Goal: Task Accomplishment & Management: Use online tool/utility

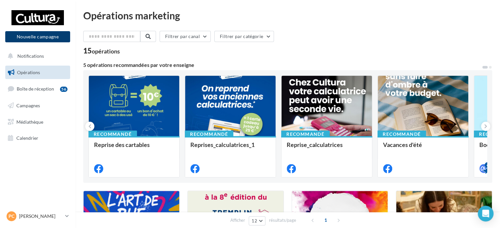
click at [45, 35] on button "Nouvelle campagne" at bounding box center [37, 36] width 65 height 11
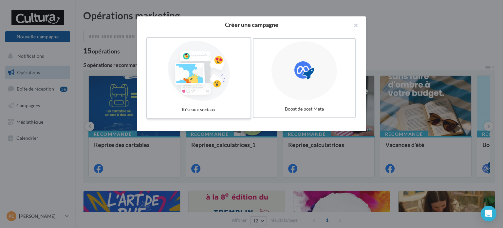
click at [200, 69] on div at bounding box center [199, 71] width 98 height 60
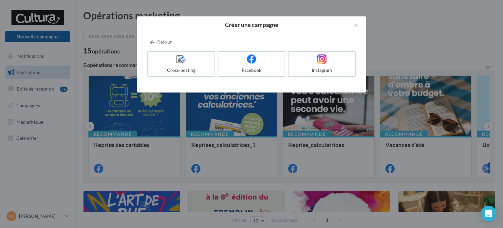
click at [200, 69] on div "Cross-posting" at bounding box center [181, 70] width 61 height 7
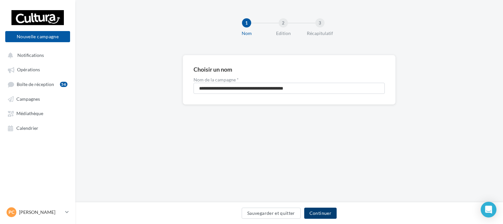
click at [321, 213] on button "Continuer" at bounding box center [320, 213] width 32 height 11
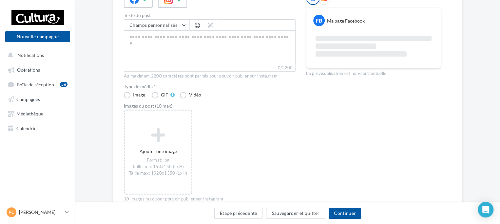
scroll to position [92, 0]
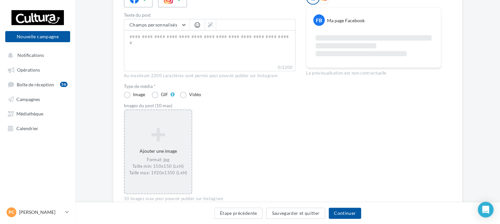
click at [156, 130] on icon at bounding box center [157, 135] width 61 height 16
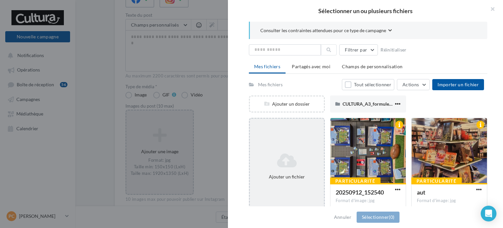
click at [289, 165] on icon at bounding box center [287, 160] width 69 height 16
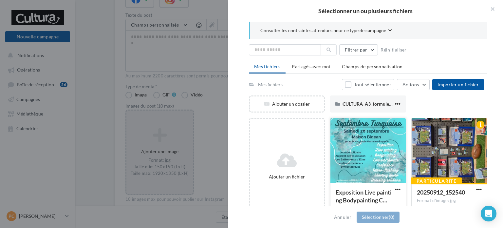
click at [375, 148] on div at bounding box center [368, 151] width 75 height 66
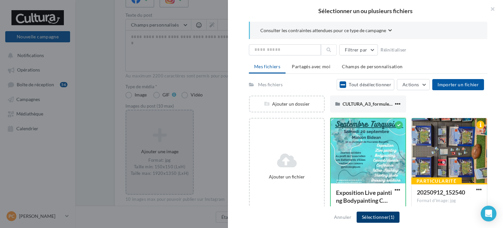
click at [373, 216] on button "Sélectionner (1)" at bounding box center [378, 216] width 43 height 11
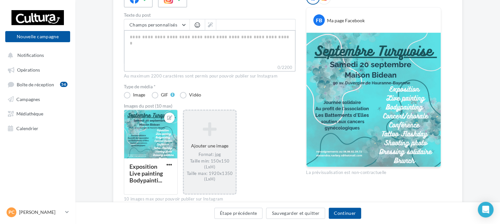
paste textarea "**********"
type textarea "**********"
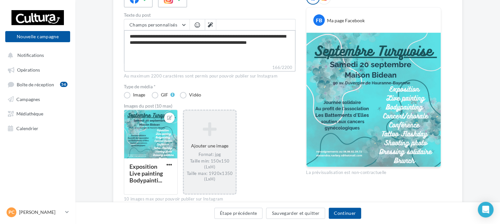
type textarea "**********"
click at [278, 145] on div "Exposition Live painting Bodypainti... Ajouter une image Format: jpg Taille min…" at bounding box center [212, 155] width 177 height 92
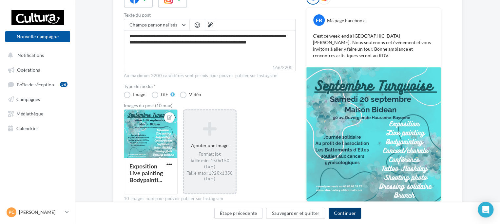
click at [348, 214] on button "Continuer" at bounding box center [345, 213] width 32 height 11
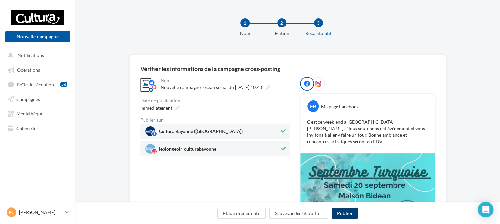
click at [346, 213] on button "Publier" at bounding box center [345, 213] width 26 height 11
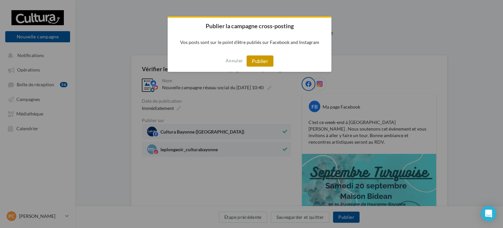
click at [259, 63] on button "Publier" at bounding box center [260, 60] width 27 height 11
